Goal: Task Accomplishment & Management: Manage account settings

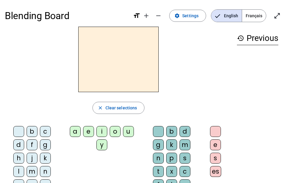
click at [113, 133] on div "o" at bounding box center [115, 131] width 11 height 11
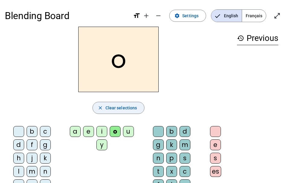
click at [124, 109] on span "Clear selections" at bounding box center [122, 107] width 32 height 7
click at [126, 109] on span "Clear selections" at bounding box center [122, 107] width 32 height 7
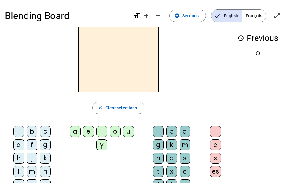
click at [33, 131] on div "b" at bounding box center [32, 131] width 11 height 11
click at [74, 131] on div "a" at bounding box center [75, 131] width 11 height 11
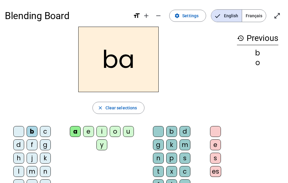
click at [173, 154] on div "p" at bounding box center [171, 157] width 11 height 11
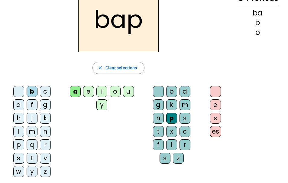
scroll to position [65, 0]
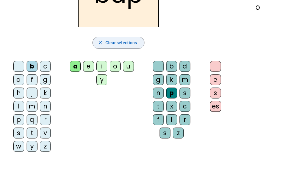
click at [131, 40] on span "Clear selections" at bounding box center [122, 42] width 32 height 7
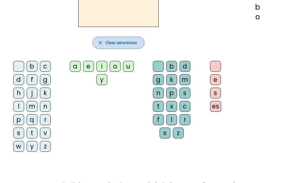
click at [131, 40] on span "Clear selections" at bounding box center [122, 42] width 32 height 7
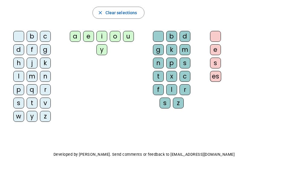
scroll to position [0, 0]
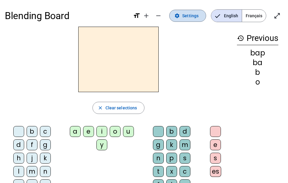
click at [185, 16] on span "Settings" at bounding box center [190, 15] width 16 height 7
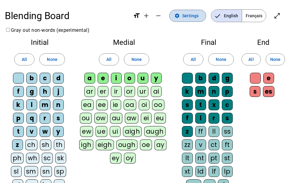
click at [192, 15] on span "Settings" at bounding box center [190, 15] width 16 height 7
click at [276, 16] on mat-icon "open_in_full" at bounding box center [277, 15] width 7 height 7
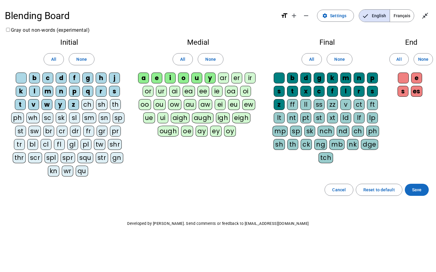
click at [288, 182] on span "Save" at bounding box center [416, 189] width 9 height 7
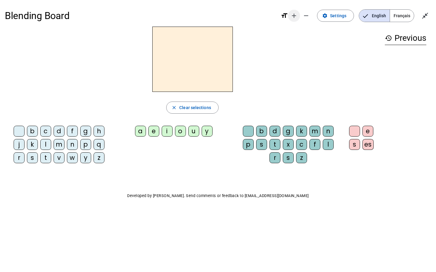
click at [288, 18] on mat-icon "add" at bounding box center [293, 15] width 7 height 7
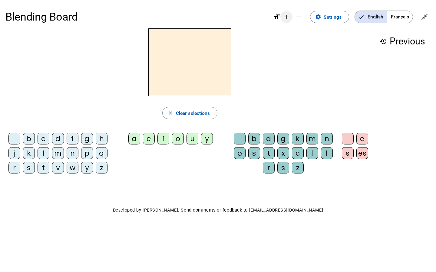
click at [285, 19] on mat-icon "add" at bounding box center [286, 16] width 7 height 7
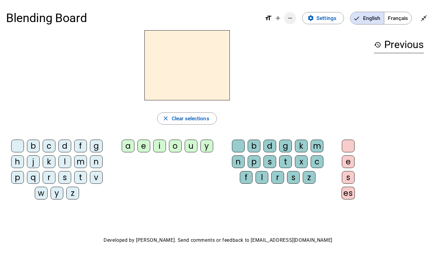
click at [288, 19] on mat-icon "remove" at bounding box center [289, 18] width 7 height 7
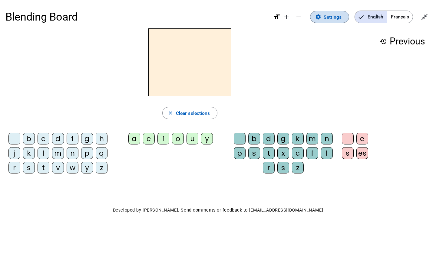
click at [288, 17] on span "Settings" at bounding box center [332, 17] width 18 height 8
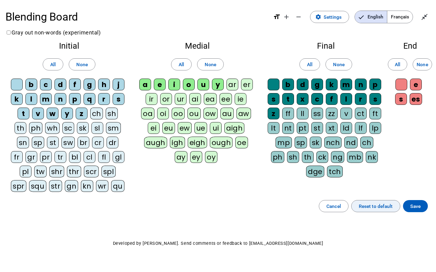
click at [288, 182] on span "Reset to default" at bounding box center [375, 206] width 34 height 8
click at [52, 66] on span "All" at bounding box center [52, 65] width 5 height 8
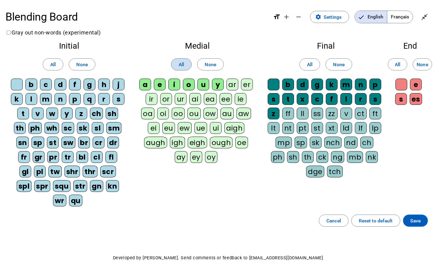
click at [184, 70] on span at bounding box center [181, 64] width 20 height 15
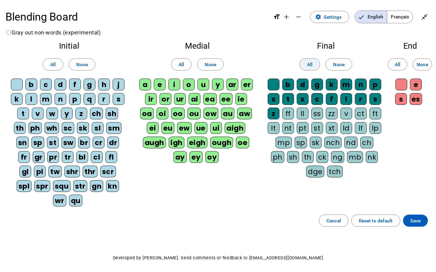
click at [288, 64] on span "All" at bounding box center [309, 65] width 5 height 8
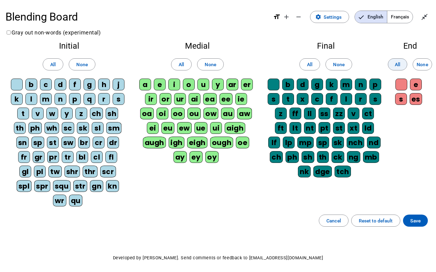
click at [288, 66] on span "All" at bounding box center [396, 65] width 5 height 8
click at [288, 182] on span "Save" at bounding box center [415, 221] width 10 height 8
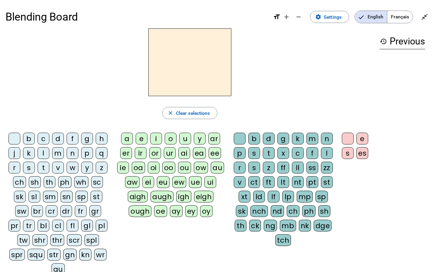
click at [68, 182] on div "dr" at bounding box center [66, 211] width 12 height 12
click at [142, 139] on div "e" at bounding box center [142, 139] width 12 height 12
click at [288, 142] on letter-bubble "k" at bounding box center [299, 140] width 15 height 15
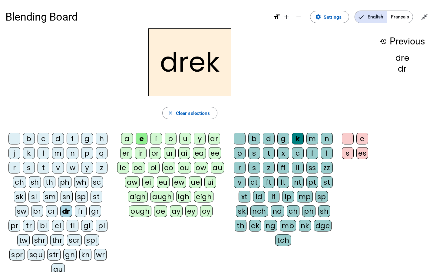
click at [288, 137] on div "e" at bounding box center [362, 139] width 12 height 12
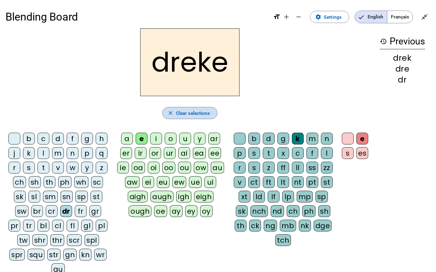
click at [183, 111] on span "Clear selections" at bounding box center [193, 113] width 34 height 8
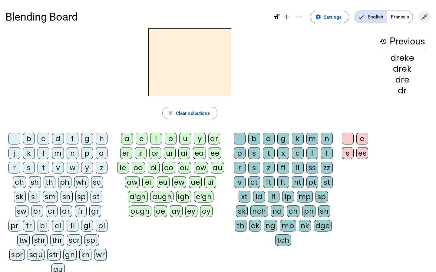
click at [288, 19] on mat-icon "close_fullscreen" at bounding box center [424, 16] width 7 height 7
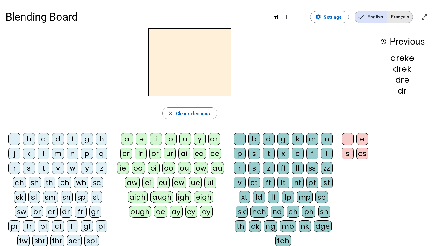
click at [288, 18] on span "Français" at bounding box center [399, 17] width 25 height 12
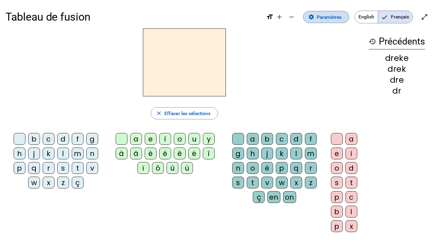
click at [288, 17] on span "Paramètres" at bounding box center [328, 17] width 25 height 8
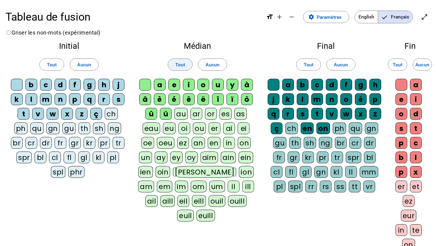
click at [178, 64] on span "Tout" at bounding box center [180, 65] width 10 height 8
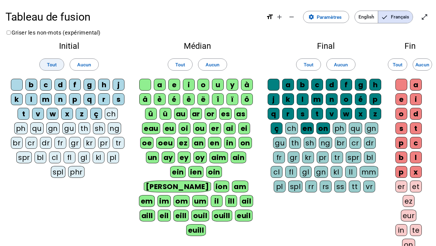
click at [54, 66] on span "Tout" at bounding box center [52, 65] width 10 height 8
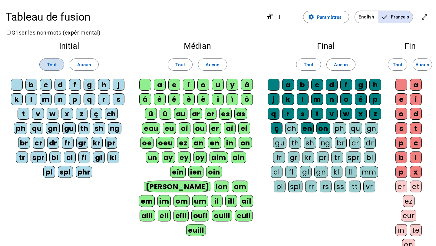
click at [54, 66] on span "Tout" at bounding box center [52, 65] width 10 height 8
click at [189, 64] on span at bounding box center [180, 64] width 24 height 15
click at [288, 64] on span at bounding box center [308, 64] width 24 height 15
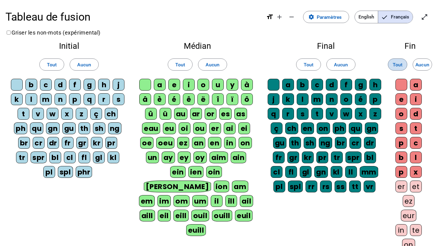
click at [288, 64] on span at bounding box center [397, 64] width 19 height 15
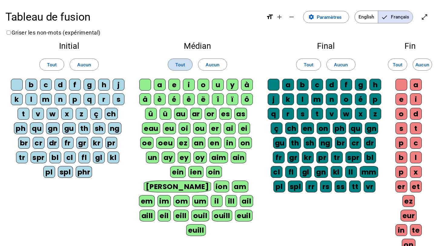
click at [180, 65] on span "Tout" at bounding box center [180, 65] width 10 height 8
click at [55, 62] on span "Tout" at bounding box center [52, 65] width 10 height 8
click at [288, 13] on span "Paramètres" at bounding box center [328, 17] width 25 height 8
